Goal: Transaction & Acquisition: Subscribe to service/newsletter

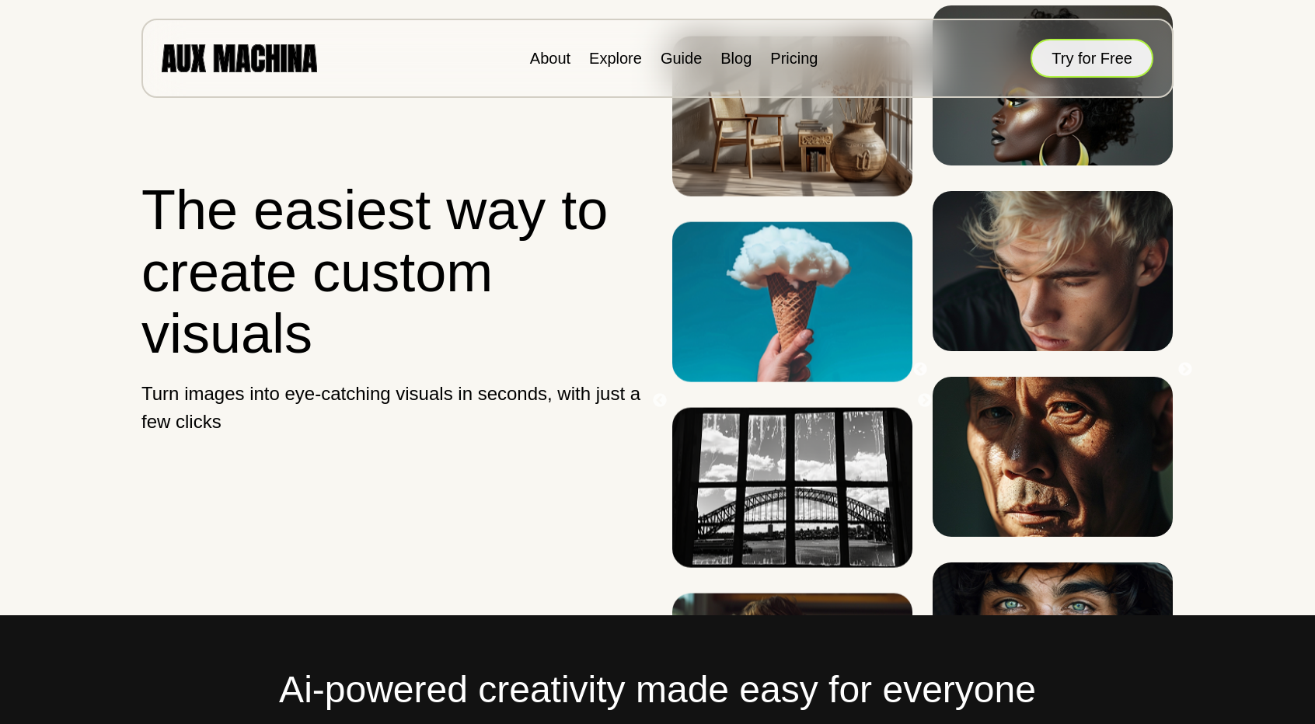
click at [1092, 68] on button "Try for Free" at bounding box center [1091, 58] width 123 height 39
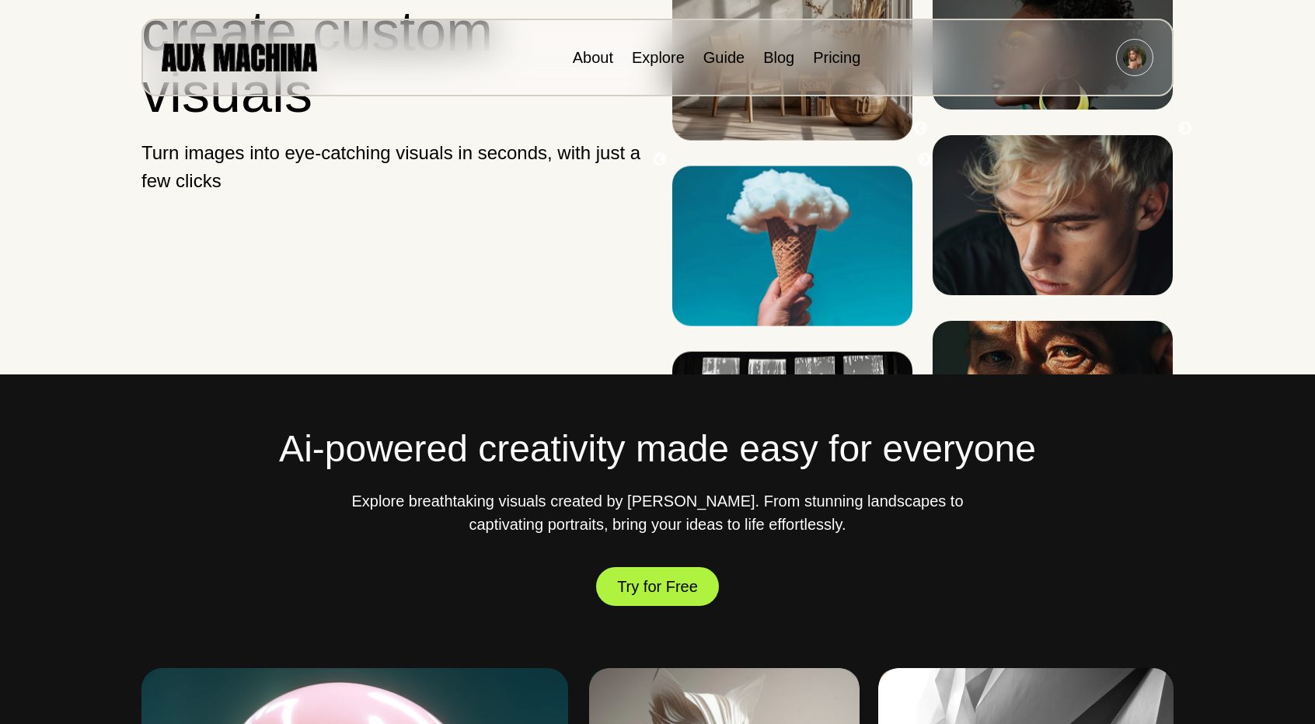
scroll to position [249, 0]
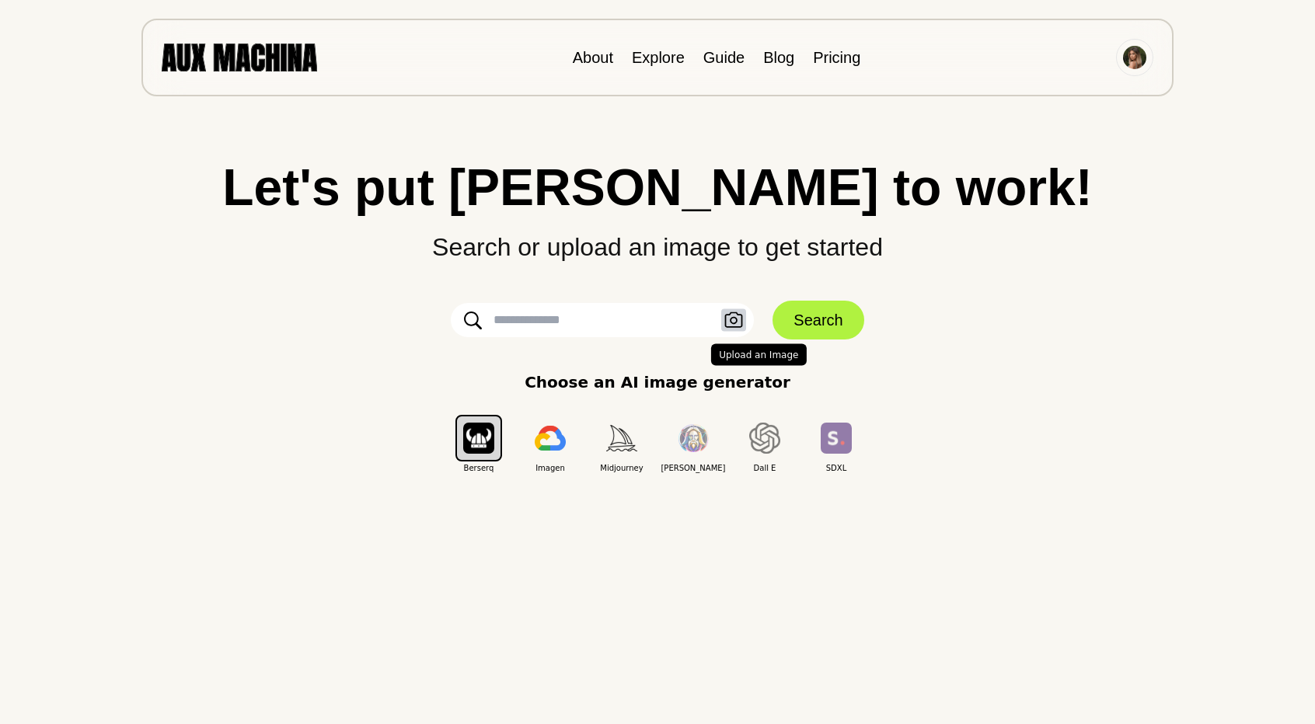
click at [734, 317] on icon "button" at bounding box center [734, 320] width 18 height 16
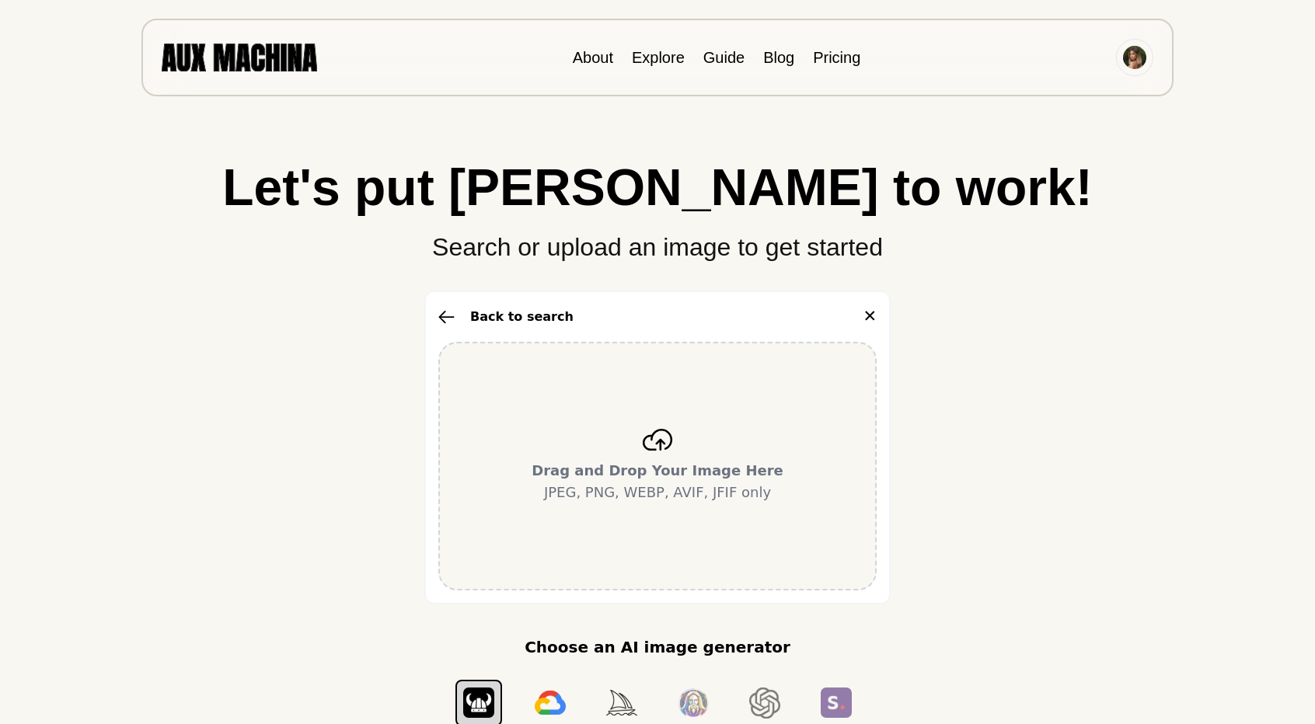
click at [656, 442] on icon at bounding box center [657, 440] width 31 height 22
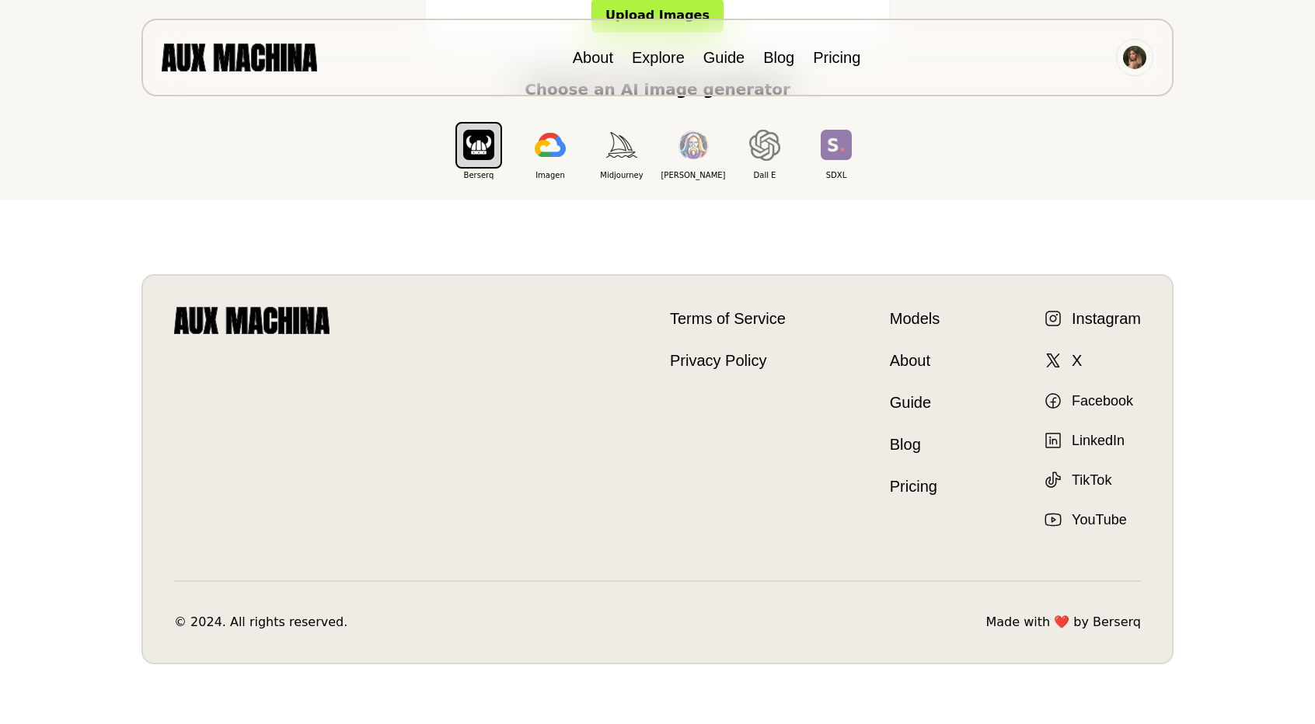
scroll to position [622, 0]
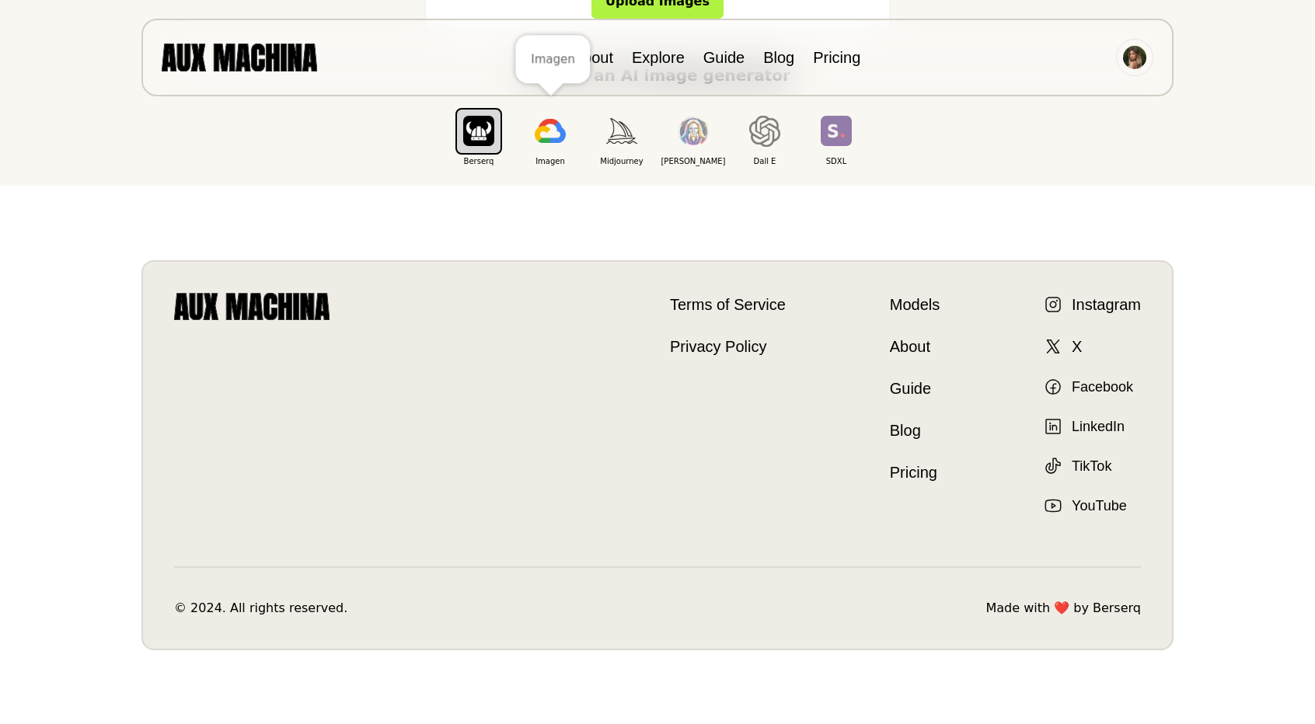
click at [550, 133] on img "button" at bounding box center [550, 131] width 31 height 25
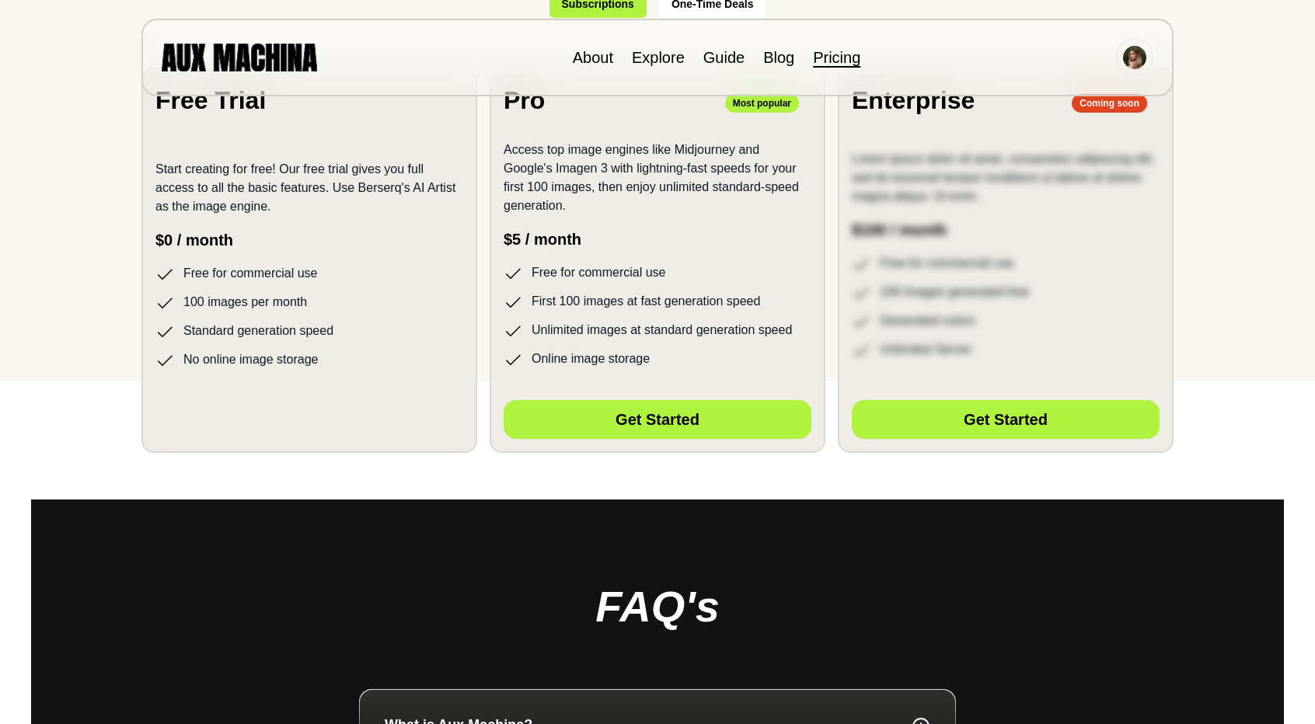
scroll to position [346, 0]
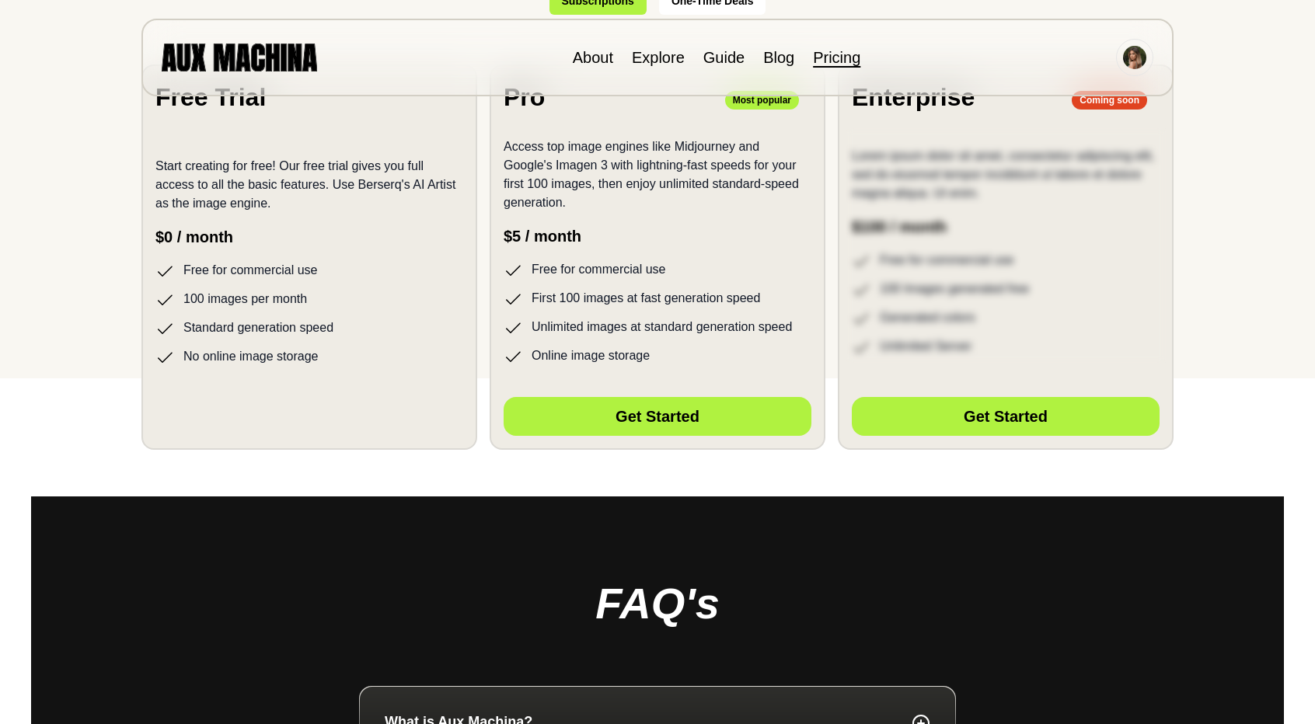
click at [362, 346] on ul "Free for commercial use 100 images per month Standard generation speed No onlin…" at bounding box center [309, 314] width 308 height 106
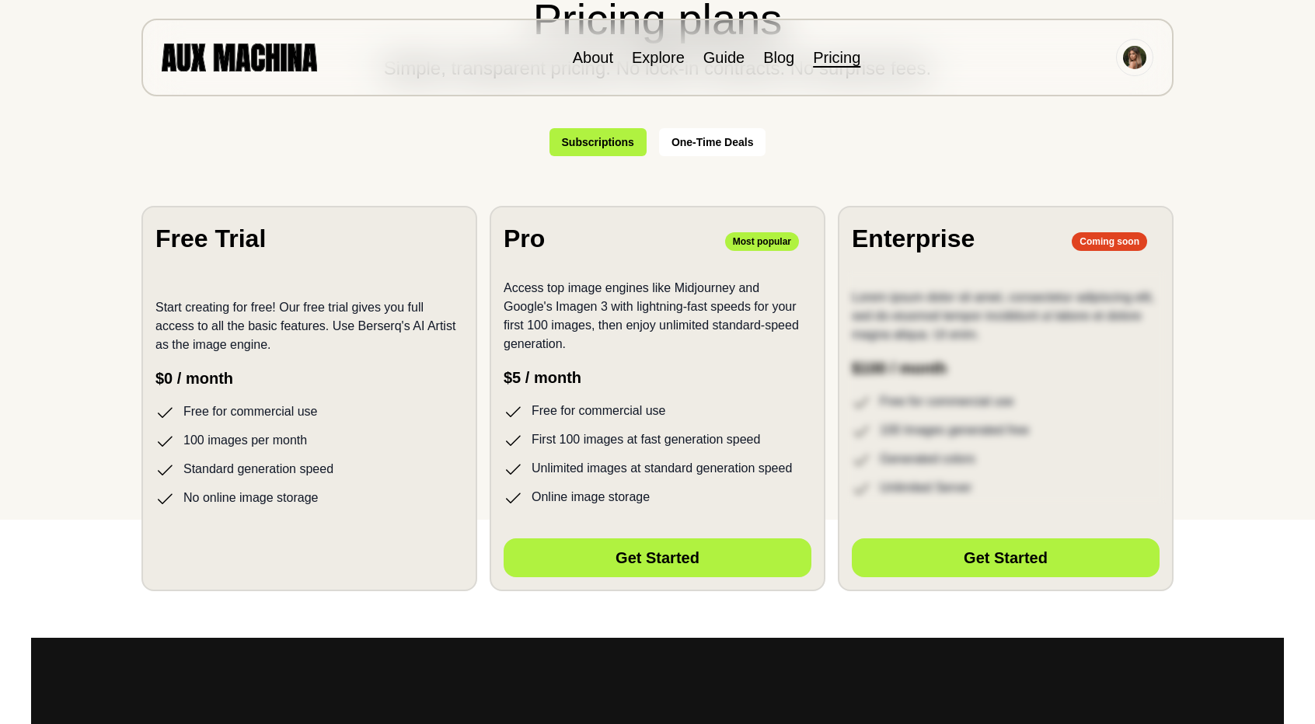
scroll to position [207, 0]
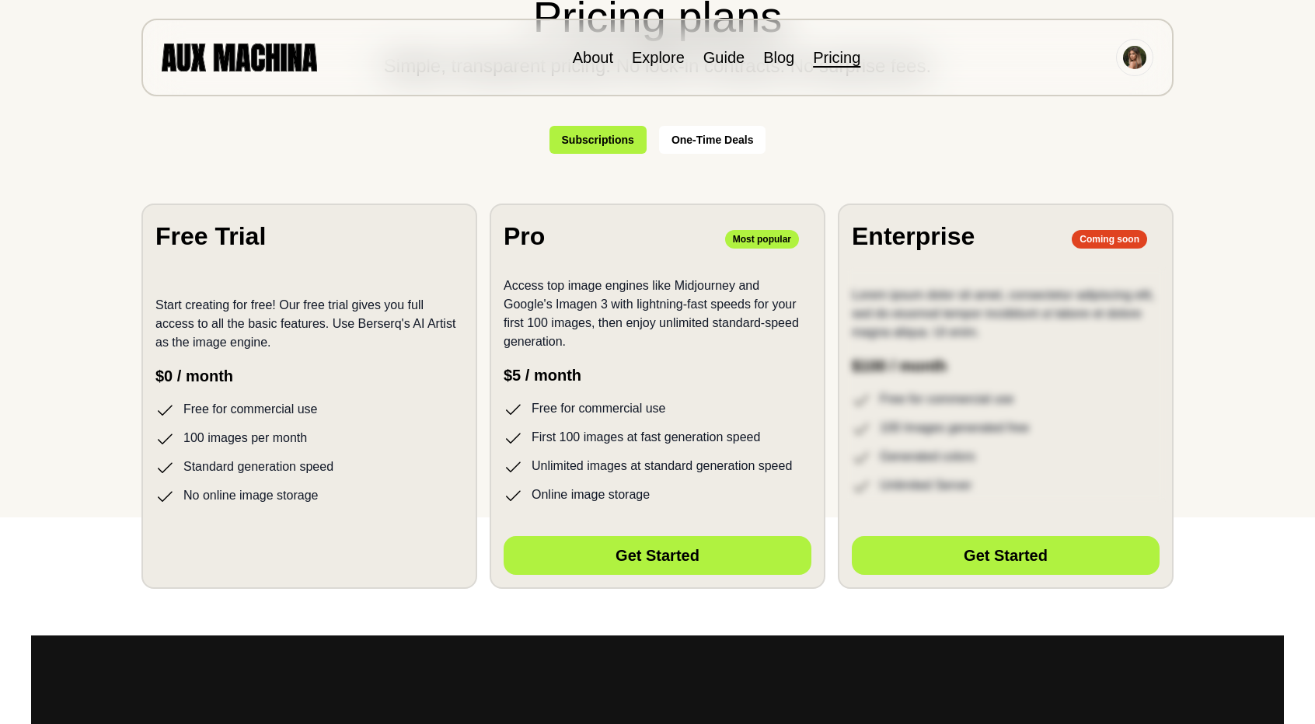
click at [312, 434] on li "100 images per month" at bounding box center [309, 438] width 308 height 19
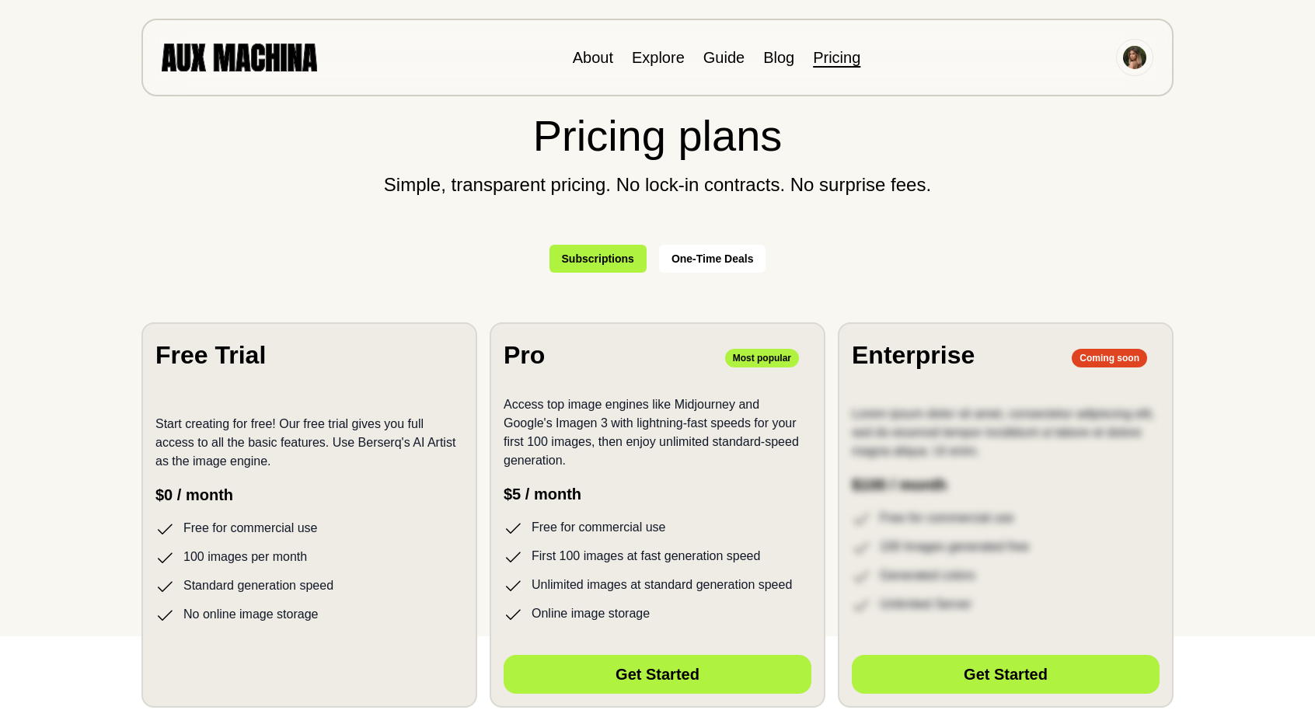
scroll to position [87, 0]
click at [268, 46] on img at bounding box center [239, 57] width 155 height 27
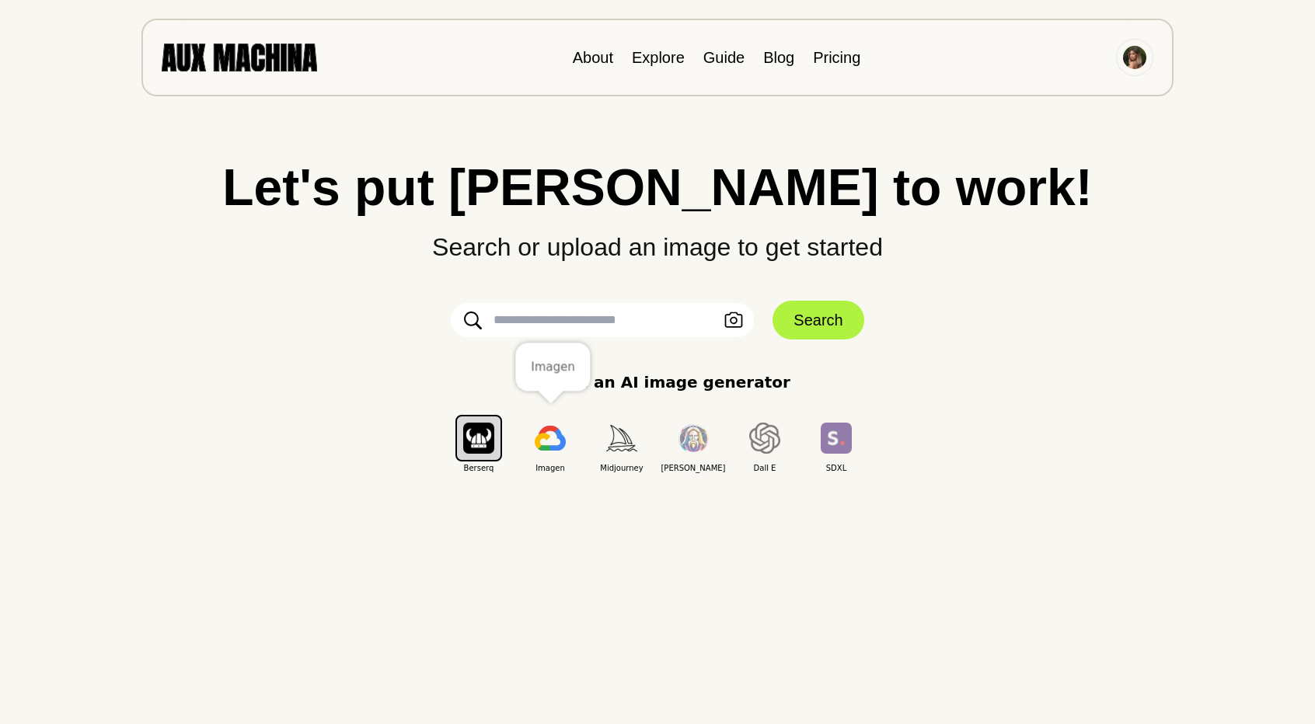
click at [542, 438] on img "button" at bounding box center [550, 438] width 31 height 25
click at [472, 455] on button "button" at bounding box center [478, 438] width 47 height 47
click at [472, 452] on img "button" at bounding box center [478, 438] width 31 height 30
click at [730, 318] on icon "button" at bounding box center [733, 320] width 19 height 16
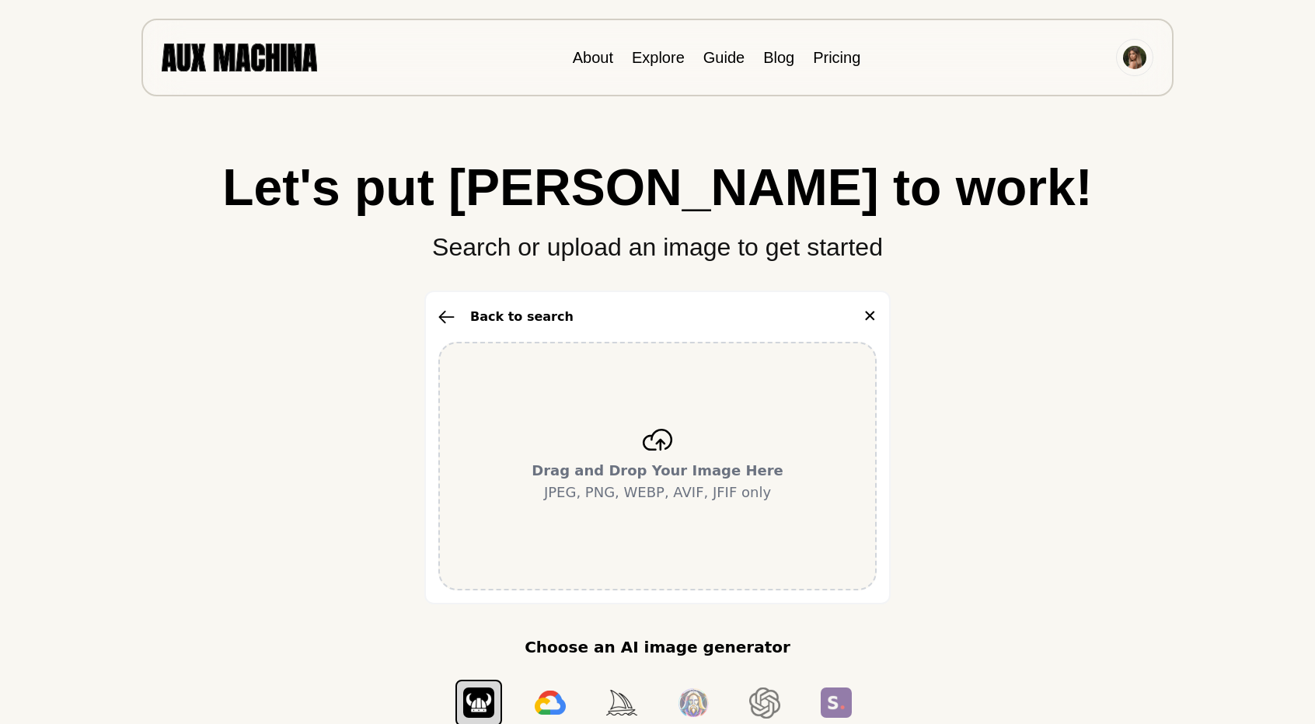
click at [646, 464] on b "Drag and Drop Your Image Here" at bounding box center [657, 470] width 252 height 16
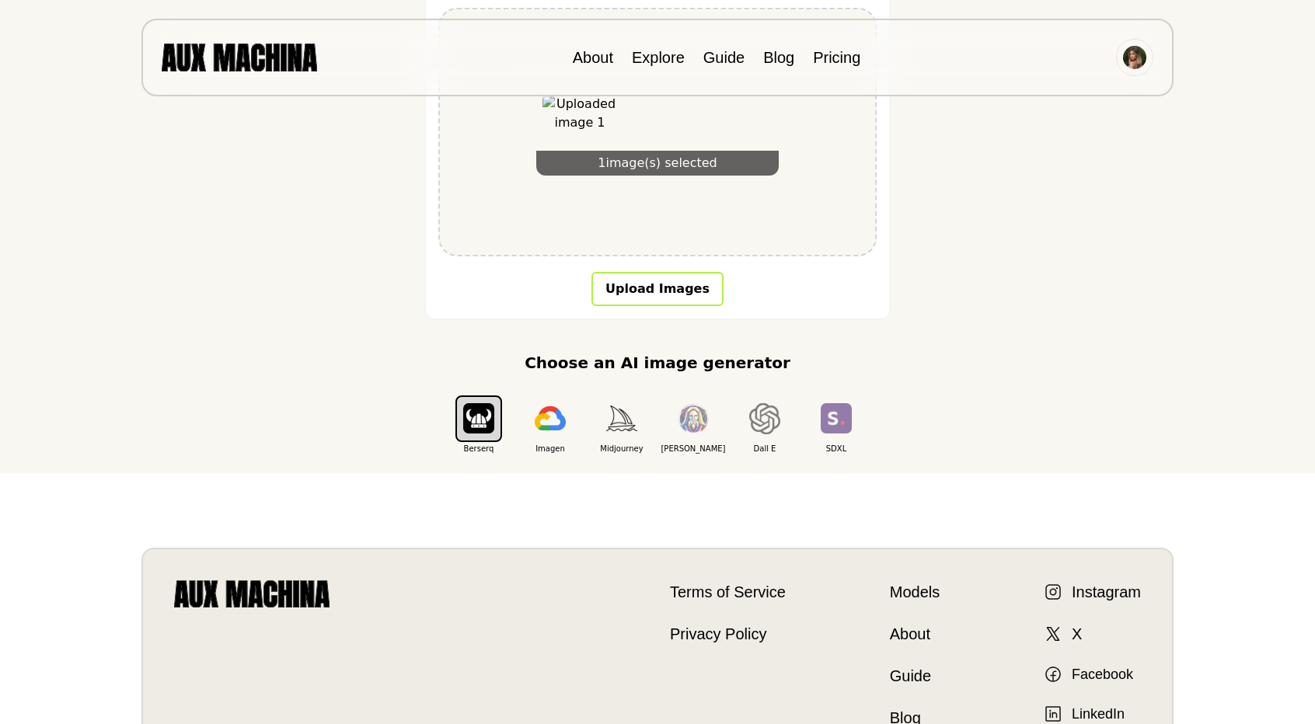
scroll to position [335, 0]
click at [472, 406] on img "button" at bounding box center [478, 417] width 31 height 30
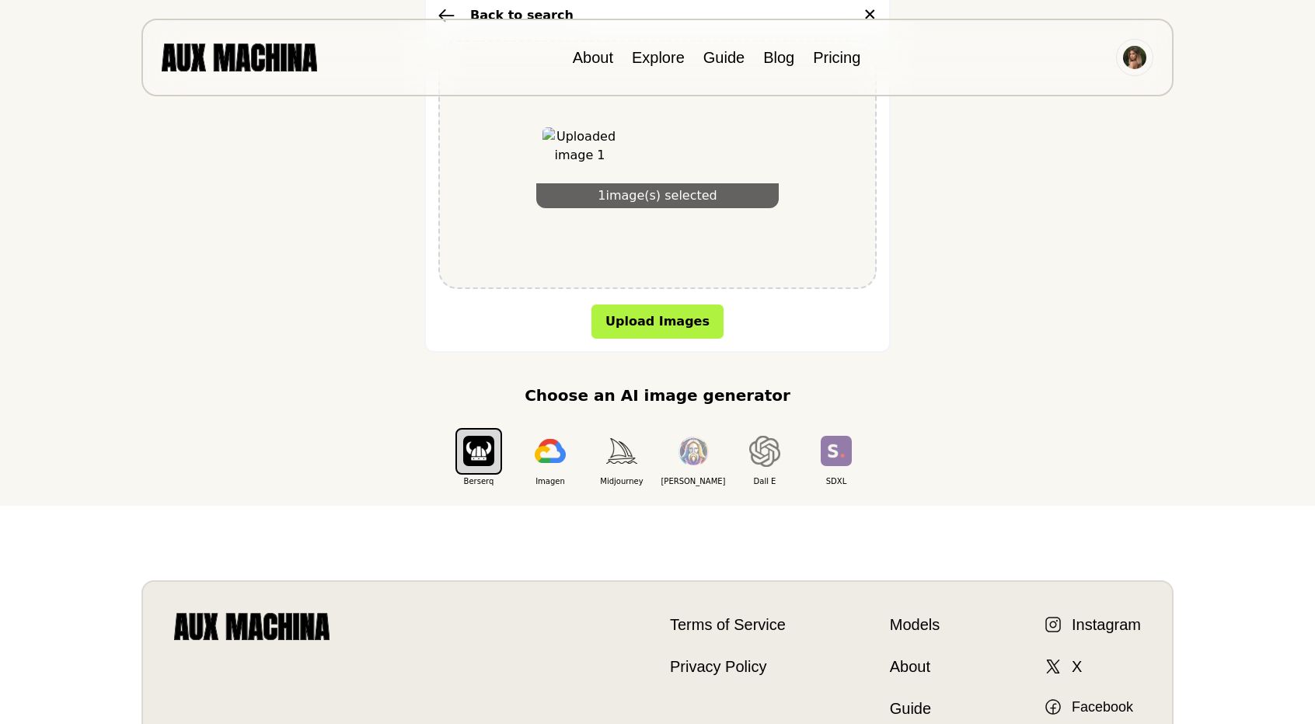
scroll to position [361, 0]
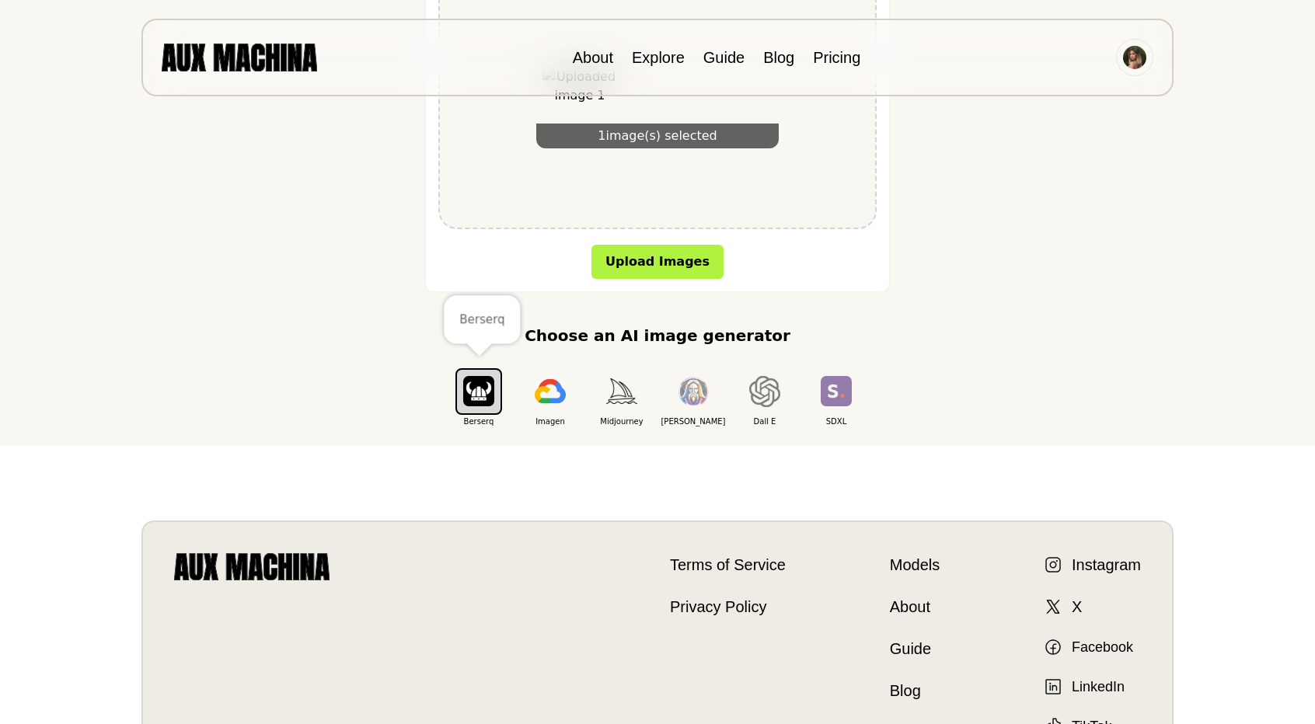
click at [475, 391] on img "button" at bounding box center [478, 391] width 31 height 30
